Goal: Task Accomplishment & Management: Manage account settings

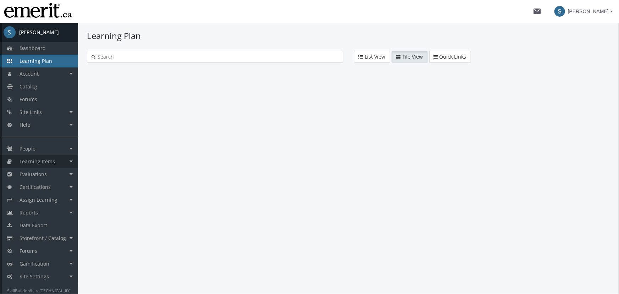
click at [51, 165] on link "Learning Items" at bounding box center [39, 161] width 78 height 13
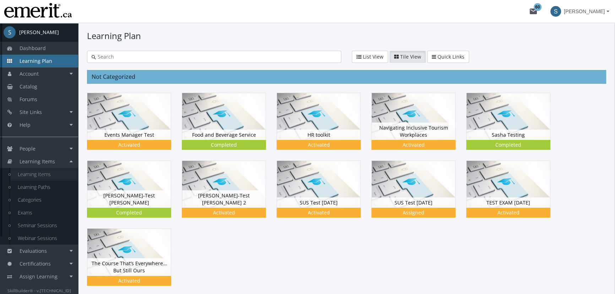
click at [55, 177] on link "Learning Items" at bounding box center [44, 174] width 67 height 13
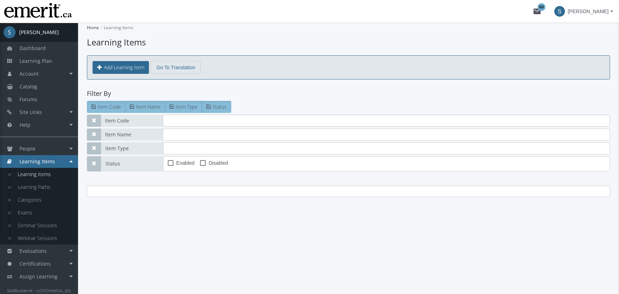
click at [194, 121] on input "text" at bounding box center [387, 121] width 448 height 12
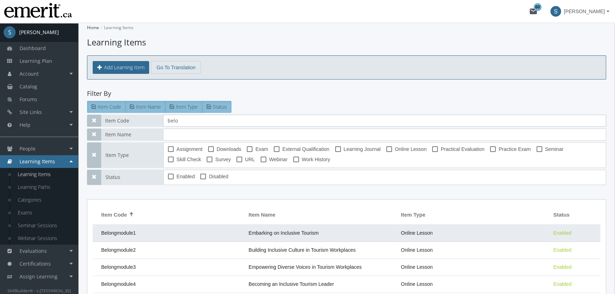
type input "belo"
click at [179, 228] on td "Belongmodule1" at bounding box center [169, 233] width 152 height 17
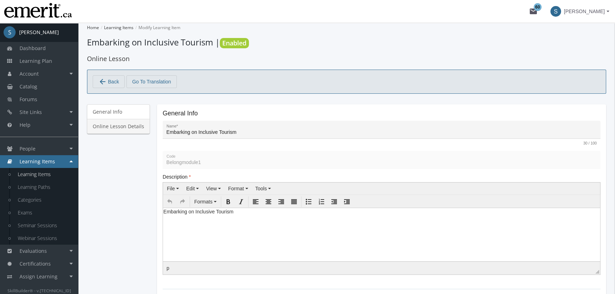
click at [132, 129] on link "Online Lesson Details" at bounding box center [118, 126] width 63 height 15
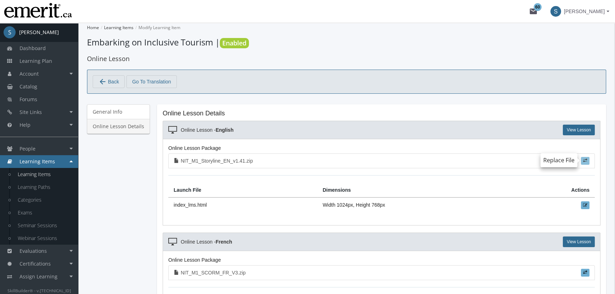
click at [584, 159] on span at bounding box center [585, 160] width 4 height 4
click at [0, 0] on input "file" at bounding box center [0, 0] width 0 height 0
click at [46, 63] on span "Learning Plan" at bounding box center [36, 61] width 33 height 7
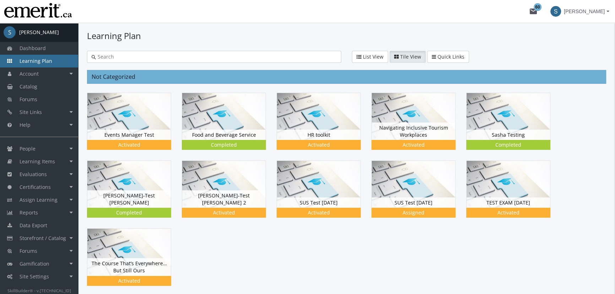
click at [458, 28] on div "Learning Plan List View Tile View Quick Links Quick Links Learning Path Not Cat…" at bounding box center [346, 177] width 537 height 309
